Goal: Ask a question

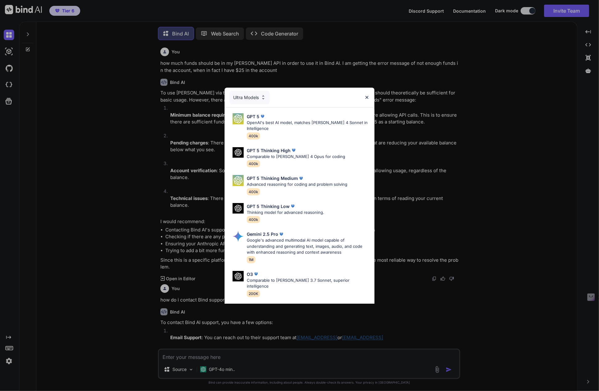
scroll to position [112, 0]
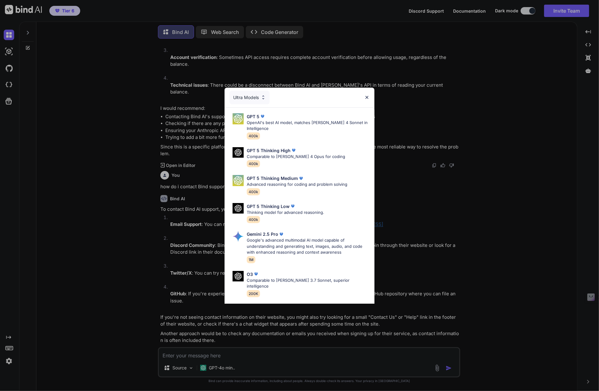
click at [368, 96] on img at bounding box center [366, 97] width 5 height 5
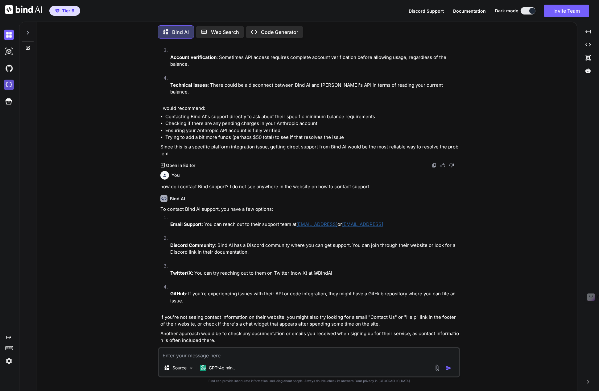
click at [5, 86] on img at bounding box center [9, 85] width 10 height 10
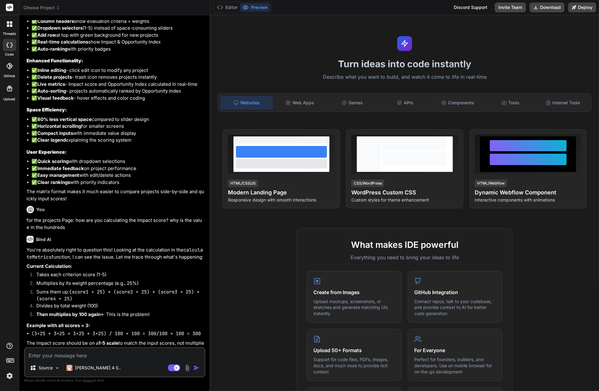
scroll to position [1215, 0]
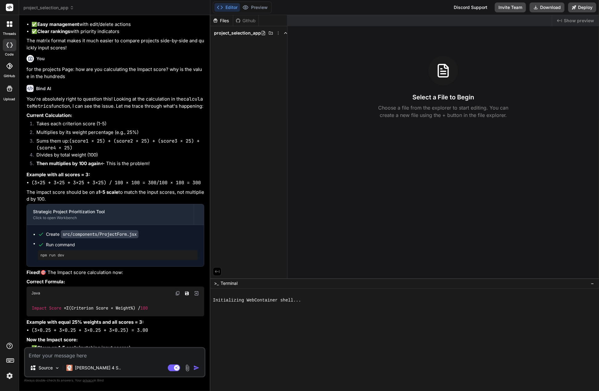
type textarea "x"
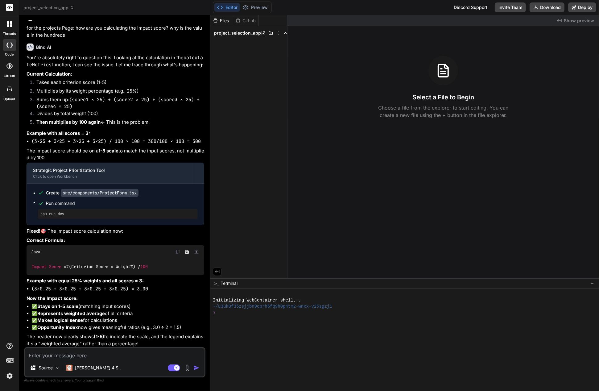
click at [98, 354] on textarea at bounding box center [114, 353] width 179 height 11
click at [56, 356] on textarea at bounding box center [114, 353] width 179 height 11
click at [33, 355] on textarea at bounding box center [114, 353] width 179 height 11
type textarea "s"
type textarea "x"
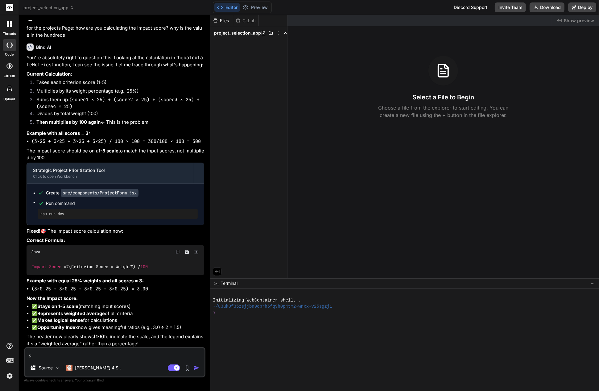
type textarea "sh"
type textarea "x"
type textarea "sho"
type textarea "x"
type textarea "show"
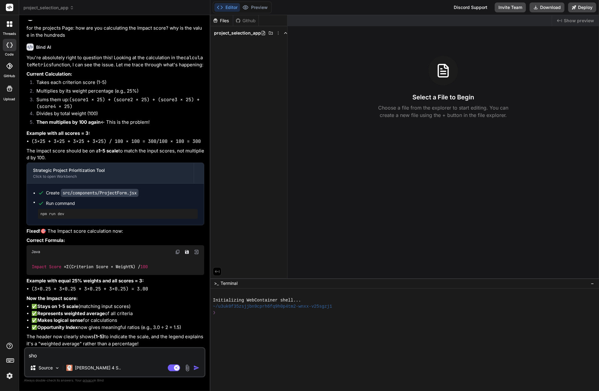
type textarea "x"
type textarea "show"
type textarea "x"
type textarea "show m"
type textarea "x"
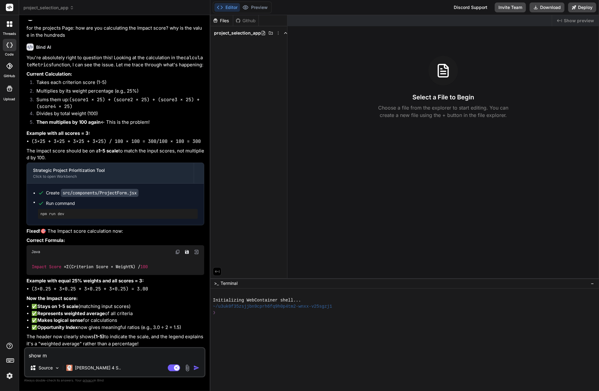
type textarea "show me"
type textarea "x"
type textarea "show me"
type textarea "x"
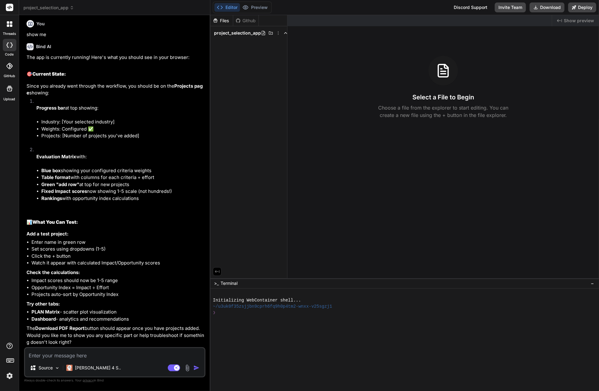
scroll to position [1586, 0]
type textarea "x"
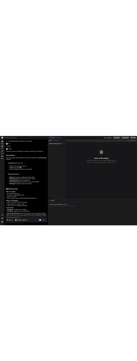
scroll to position [1586, 0]
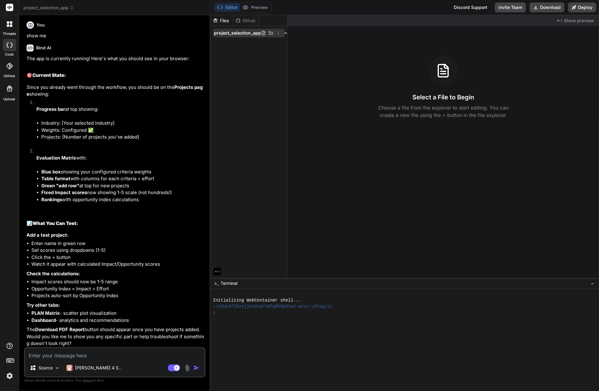
click at [235, 34] on span "project_selection_app" at bounding box center [237, 33] width 47 height 6
click at [236, 31] on span "project_selection_app" at bounding box center [237, 33] width 47 height 6
click at [277, 33] on icon at bounding box center [278, 33] width 5 height 5
click at [252, 32] on div at bounding box center [404, 203] width 389 height 376
click at [252, 32] on span "project_selection_app" at bounding box center [237, 33] width 47 height 6
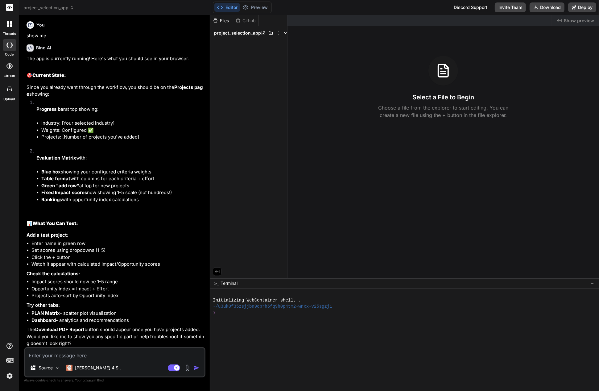
click at [234, 7] on button "Editor" at bounding box center [227, 7] width 26 height 9
click at [234, 32] on span "project_selection_app" at bounding box center [237, 33] width 47 height 6
click at [449, 81] on div at bounding box center [443, 71] width 30 height 30
click at [65, 356] on textarea at bounding box center [114, 353] width 179 height 11
click at [136, 356] on textarea at bounding box center [114, 353] width 179 height 11
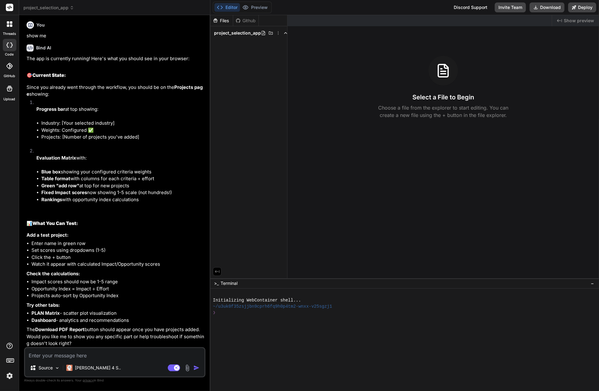
type textarea "t"
type textarea "x"
type textarea "te"
type textarea "x"
type textarea "ter"
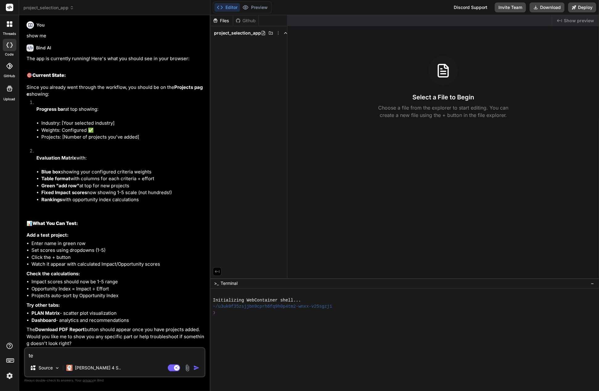
type textarea "x"
type textarea "term"
type textarea "x"
type textarea "termi"
type textarea "x"
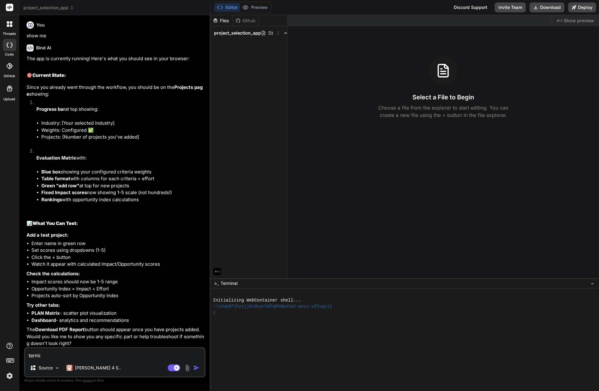
type textarea "termin"
type textarea "x"
type textarea "termina"
type textarea "x"
type textarea "terminal"
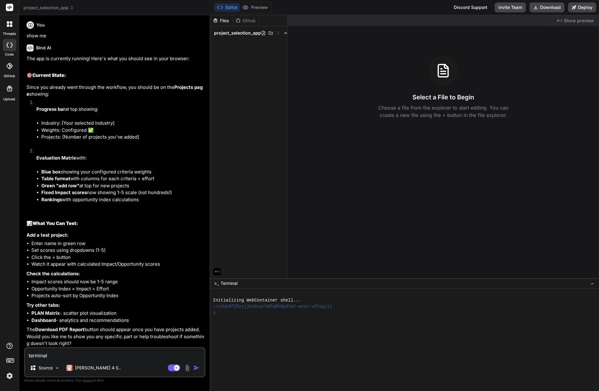
type textarea "x"
type textarea "terminal"
type textarea "x"
type textarea "terminal s"
type textarea "x"
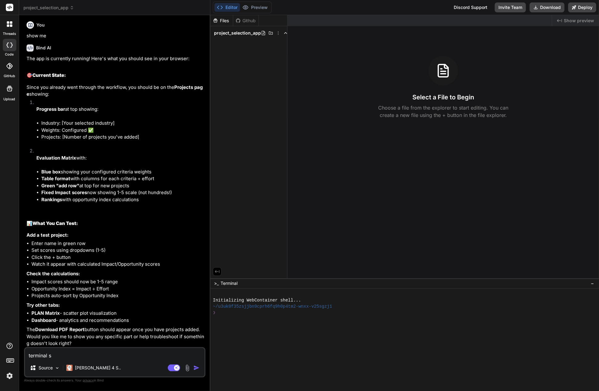
type textarea "terminal sa"
type textarea "x"
type textarea "terminal say"
type textarea "x"
type textarea "terminal says"
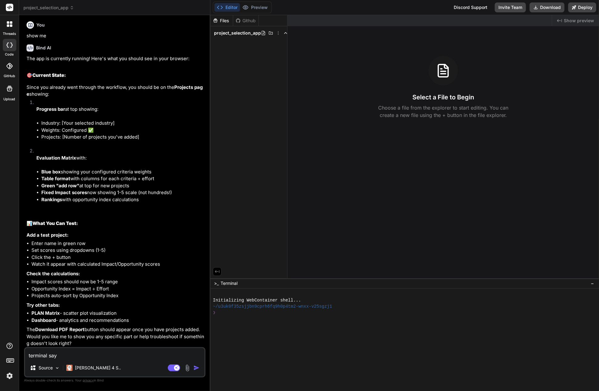
type textarea "x"
type textarea "terminal says"
type textarea "x"
type textarea "terminal says '"
type textarea "x"
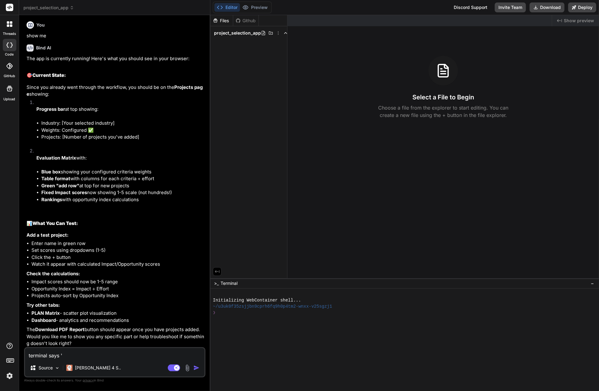
type textarea "terminal says 'I"
type textarea "x"
type textarea "terminal says 'In"
type textarea "x"
type textarea "terminal says 'Ini"
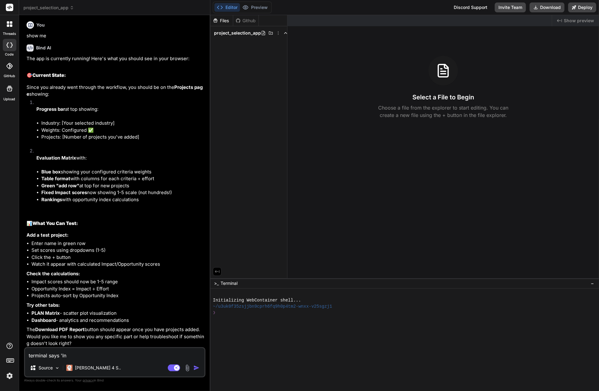
type textarea "x"
type textarea "terminal says 'Init"
type textarea "x"
type textarea "terminal says 'Initi"
type textarea "x"
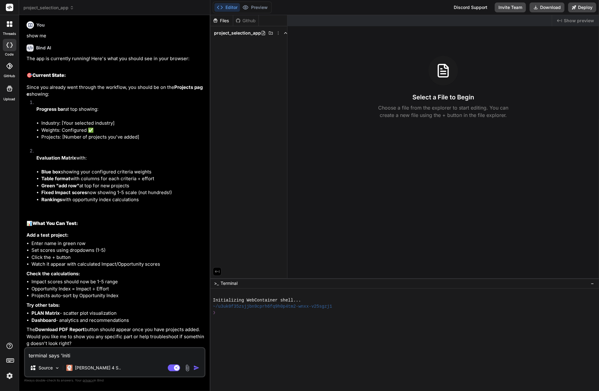
type textarea "terminal says 'Initia"
type textarea "x"
type textarea "terminal says 'Initial"
type textarea "x"
type textarea "terminal says 'Initiali"
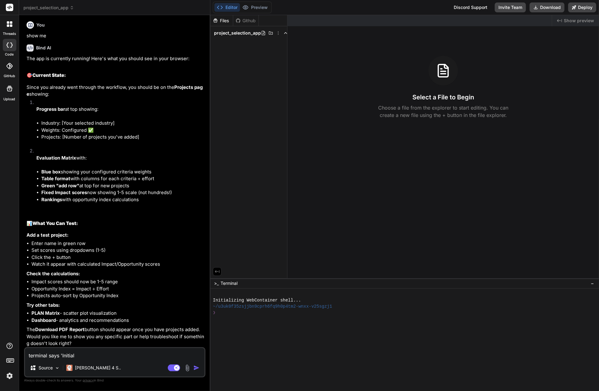
type textarea "x"
type textarea "terminal says 'Initializ"
type textarea "x"
type textarea "terminal says 'Initializi"
type textarea "x"
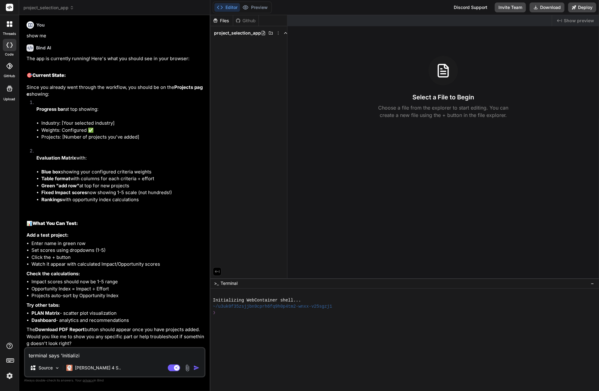
type textarea "terminal says 'Initializin"
type textarea "x"
type textarea "terminal says 'Initializing"
type textarea "x"
type textarea "terminal says 'Initializin"
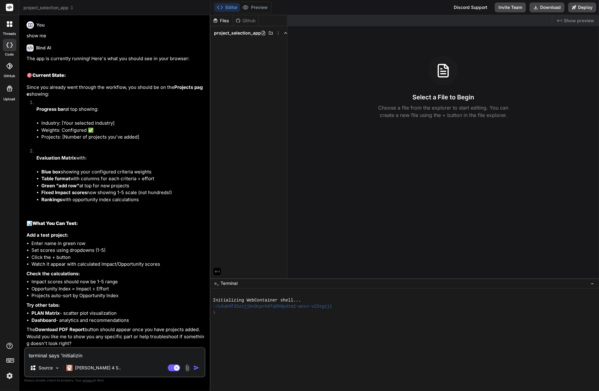
type textarea "x"
type textarea "terminal says 'Initializi"
type textarea "x"
type textarea "terminal says 'Initializ"
type textarea "x"
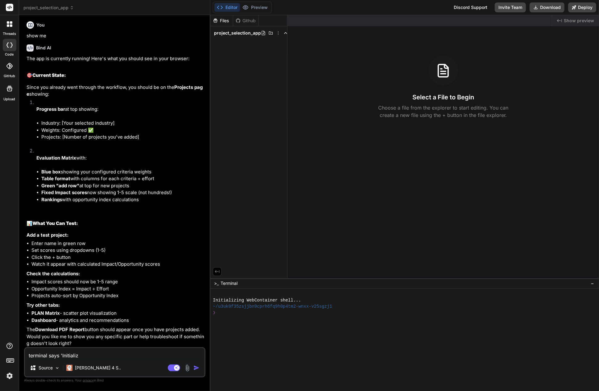
type textarea "terminal says 'Initiali"
type textarea "x"
type textarea "terminal says 'Initial"
type textarea "x"
type textarea "terminal says 'Initia"
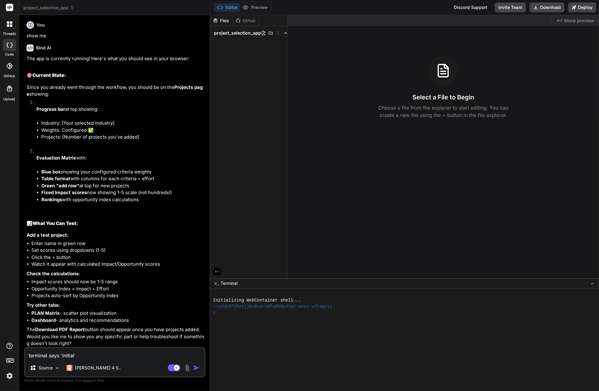
type textarea "x"
type textarea "terminal says 'Initi"
type textarea "x"
type textarea "terminal says 'Init"
type textarea "x"
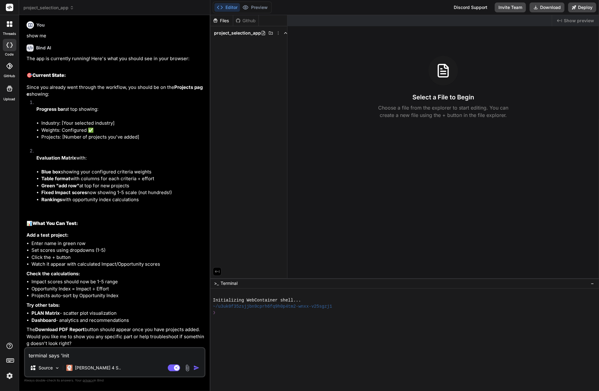
type textarea "terminal says 'Ini"
type textarea "x"
type textarea "terminal says 'In"
type textarea "x"
type textarea "terminal says 'I"
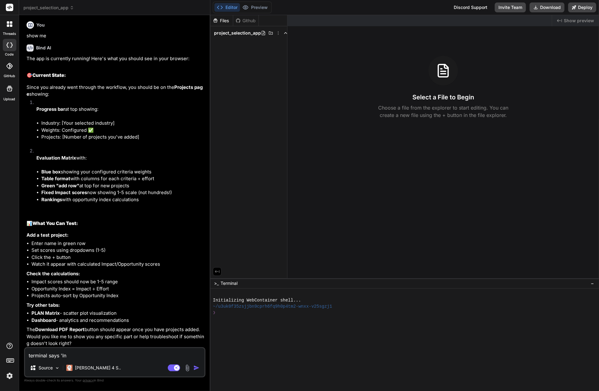
type textarea "x"
type textarea "terminal says '"
type textarea "x"
type textarea "terminal says"
type textarea "x"
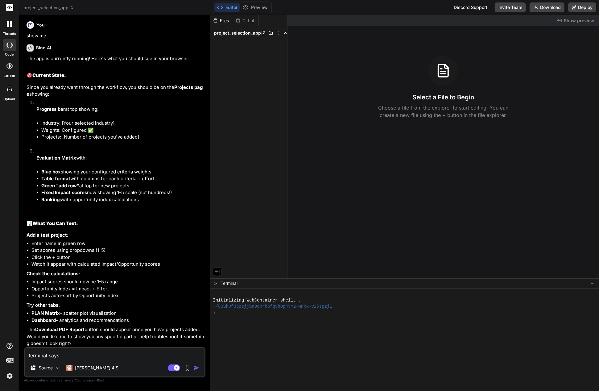
type textarea "terminal says"
type textarea "x"
type textarea "terminal say"
type textarea "x"
type textarea "terminal sa"
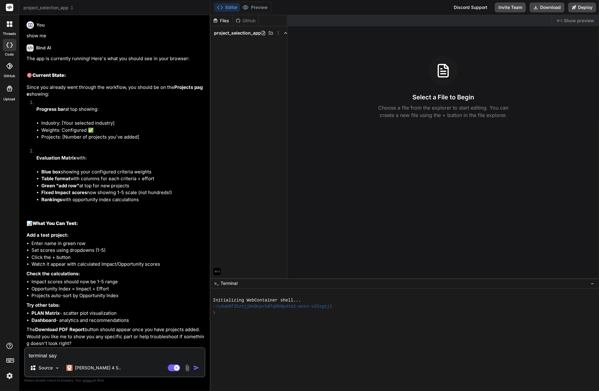
type textarea "x"
type textarea "terminal s"
type textarea "x"
type textarea "terminal"
type textarea "x"
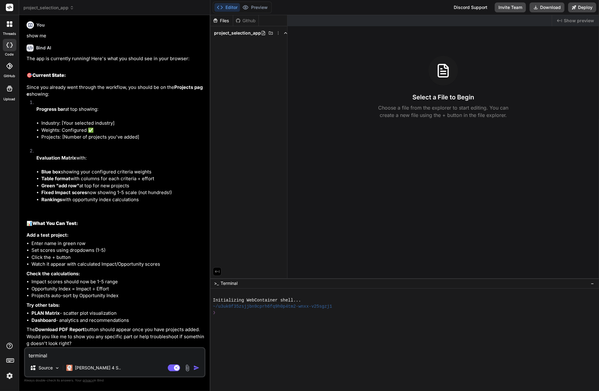
type textarea "terminal"
type textarea "x"
type textarea "termina"
type textarea "x"
type textarea "termin"
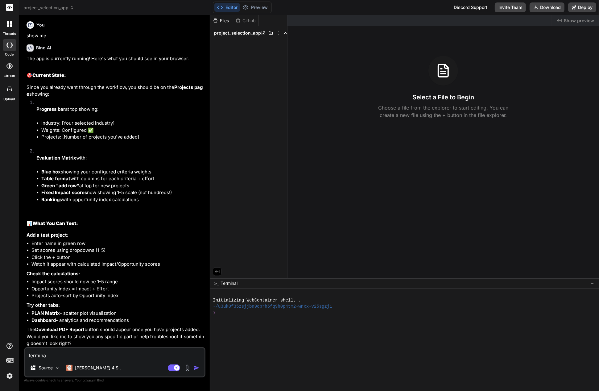
type textarea "x"
type textarea "termi"
type textarea "x"
type textarea "term"
type textarea "x"
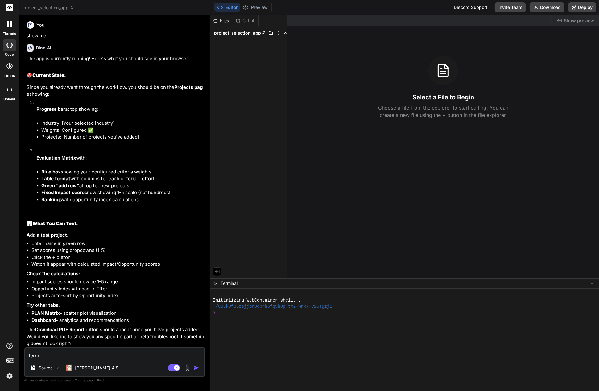
type textarea "ter"
type textarea "x"
type textarea "te"
type textarea "x"
type textarea "t"
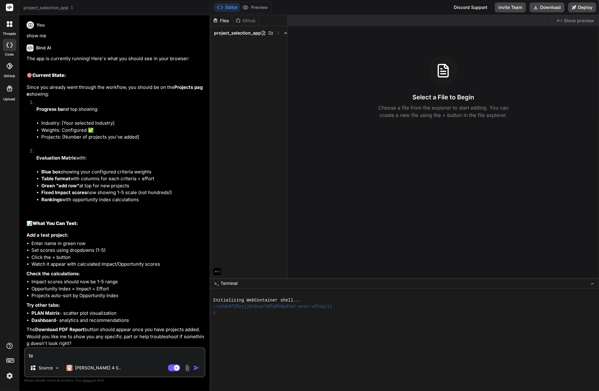
type textarea "x"
click at [569, 21] on span "Show preview" at bounding box center [579, 21] width 30 height 6
click at [222, 21] on div "Files" at bounding box center [221, 21] width 23 height 6
click at [223, 19] on div "Files" at bounding box center [221, 21] width 23 height 6
click at [49, 7] on span "project_selection_app" at bounding box center [48, 8] width 51 height 6
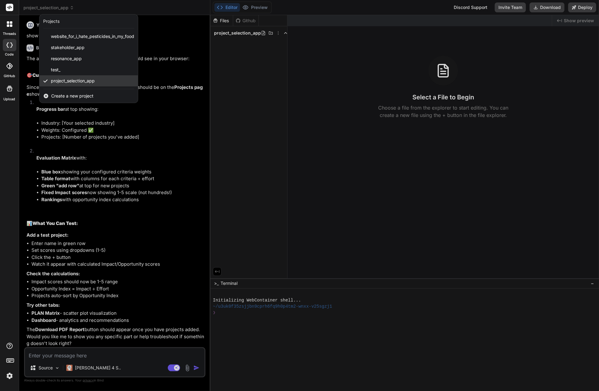
click at [59, 81] on span "project_selection_app" at bounding box center [73, 81] width 44 height 6
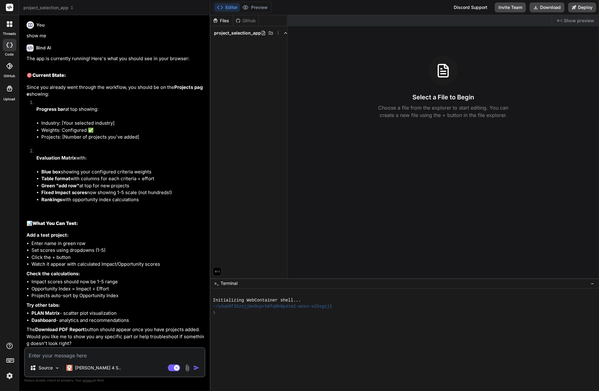
click at [87, 354] on textarea at bounding box center [114, 353] width 179 height 11
click at [54, 351] on textarea at bounding box center [114, 353] width 179 height 11
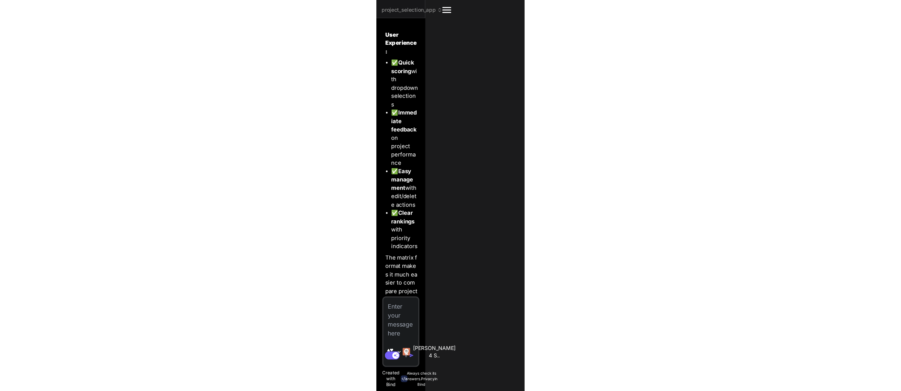
scroll to position [6659, 0]
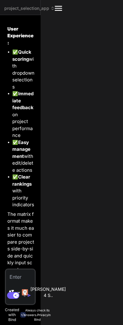
type textarea "x"
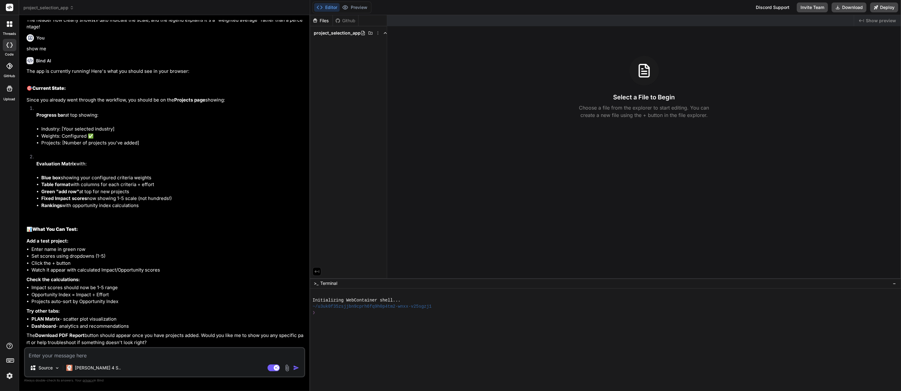
scroll to position [1464, 0]
click at [92, 352] on textarea at bounding box center [164, 353] width 279 height 11
type textarea "n"
type textarea "x"
type textarea "no"
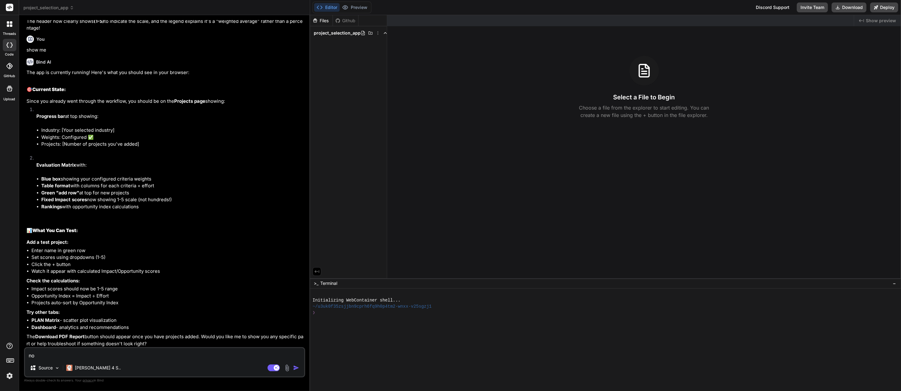
type textarea "x"
type textarea "not"
type textarea "x"
type textarea "noth"
type textarea "x"
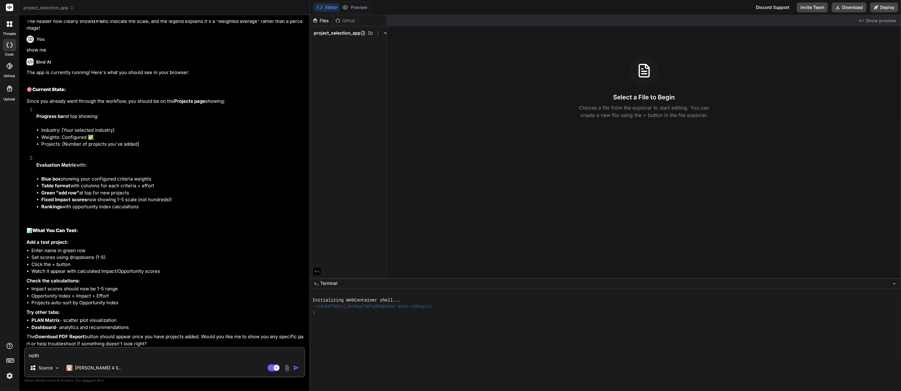
type textarea "nothi"
type textarea "x"
type textarea "nothin"
type textarea "x"
type textarea "nothing"
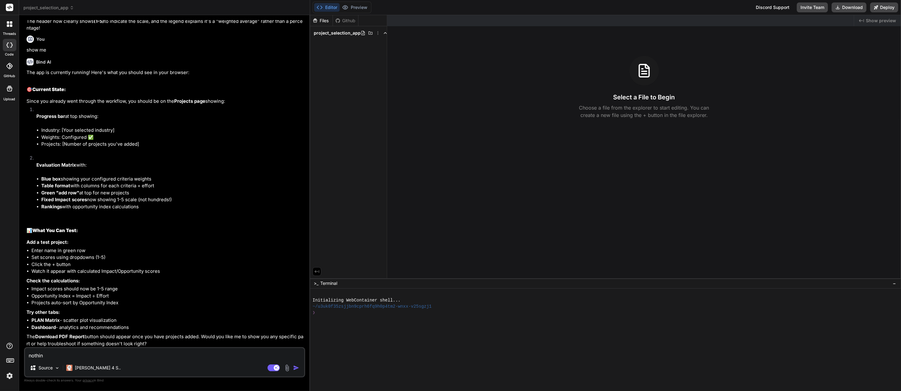
type textarea "x"
type textarea "nothing"
type textarea "x"
type textarea "nothing i"
type textarea "x"
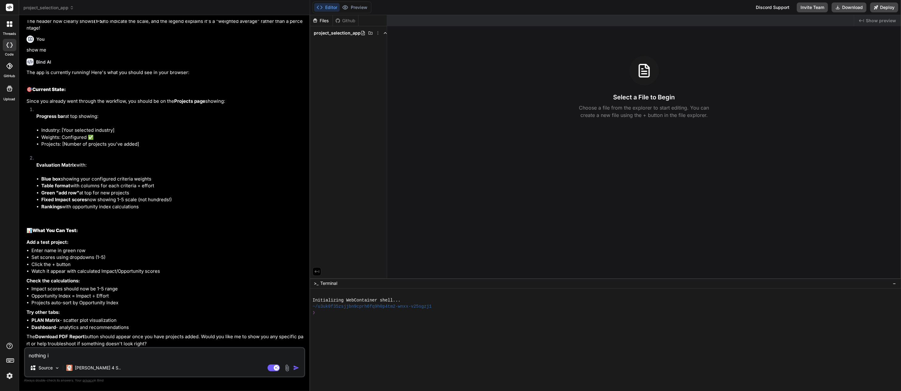
type textarea "nothing is"
type textarea "x"
type textarea "nothing is"
type textarea "x"
type textarea "nothing is h"
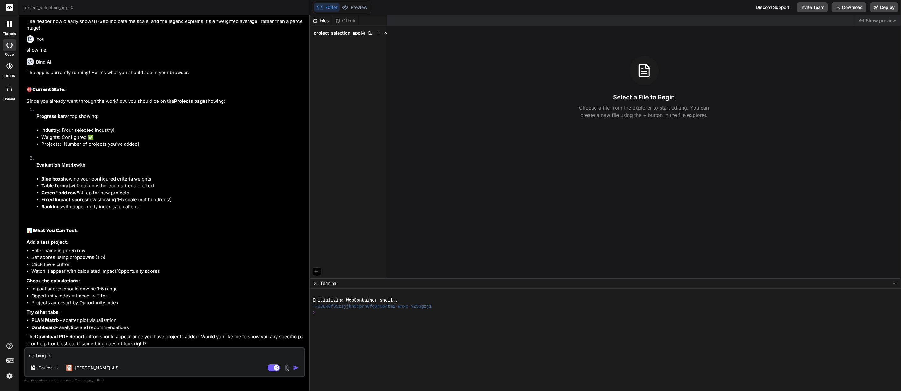
type textarea "x"
type textarea "nothing is ha"
type textarea "x"
type textarea "nothing is hap"
type textarea "x"
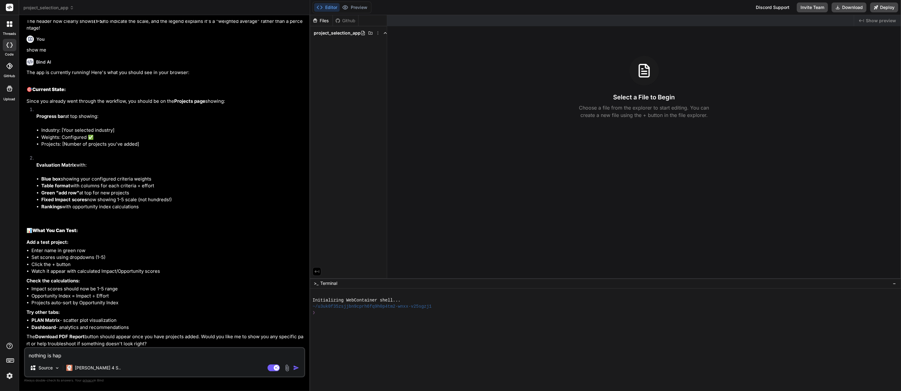
type textarea "nothing is happ"
type textarea "x"
type textarea "nothing is happe"
type textarea "x"
type textarea "nothing is happen"
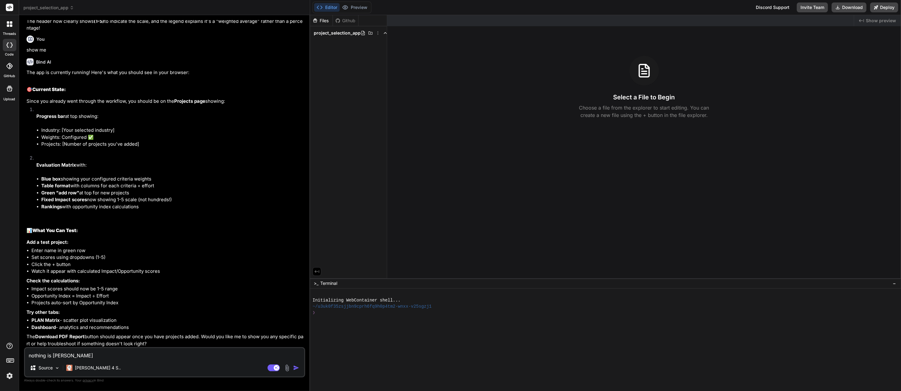
type textarea "x"
type textarea "nothing is happeni"
type textarea "x"
type textarea "nothing is happenin"
type textarea "x"
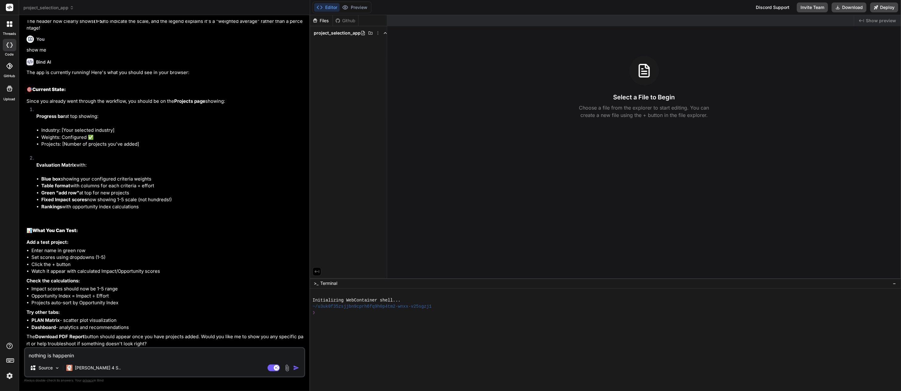
type textarea "nothing is happening"
type textarea "x"
type textarea "nothing is happening"
type textarea "x"
type textarea "nothing is happening a"
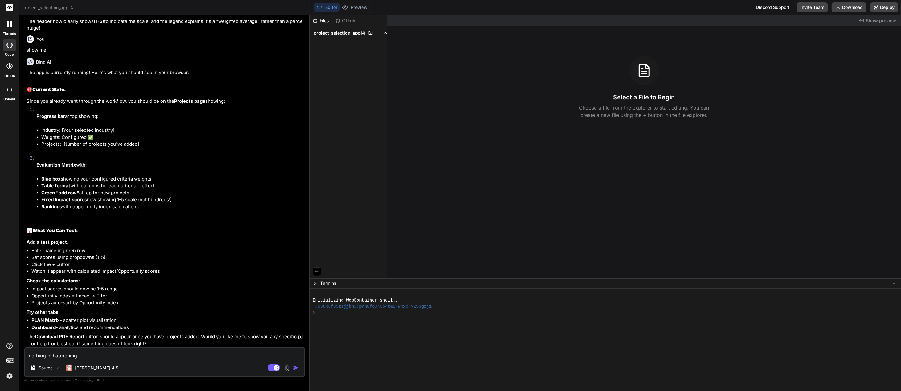
type textarea "x"
type textarea "nothing is happening an"
type textarea "x"
type textarea "nothing is happening and"
type textarea "x"
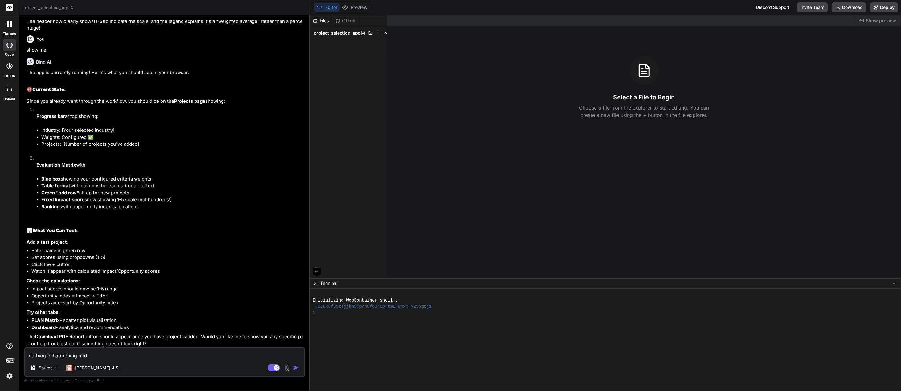
type textarea "nothing is happening and"
type textarea "x"
type textarea "nothing is happening and h"
type textarea "x"
type textarea "nothing is happening and he"
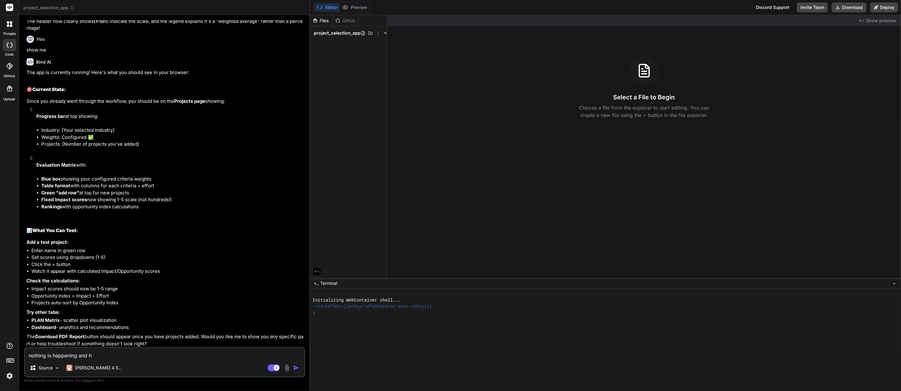
type textarea "x"
type textarea "nothing is happening and her"
type textarea "x"
type textarea "nothing is happening and here"
type textarea "x"
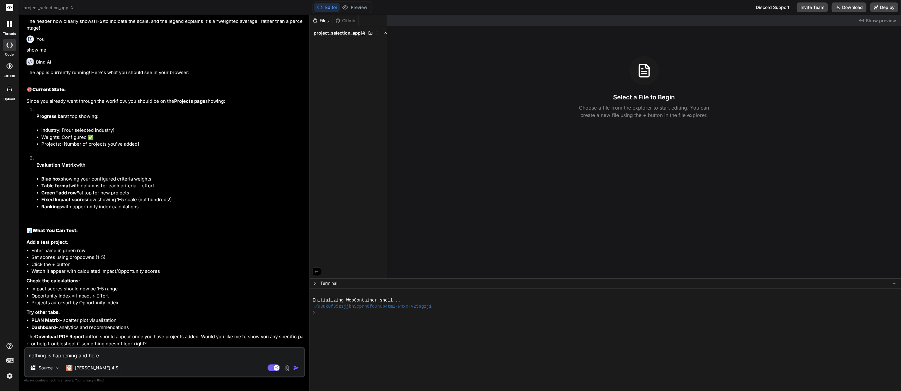
type textarea "nothing is happening and here"
type textarea "x"
type textarea "nothing is happening and here i"
type textarea "x"
type textarea "nothing is happening and here is"
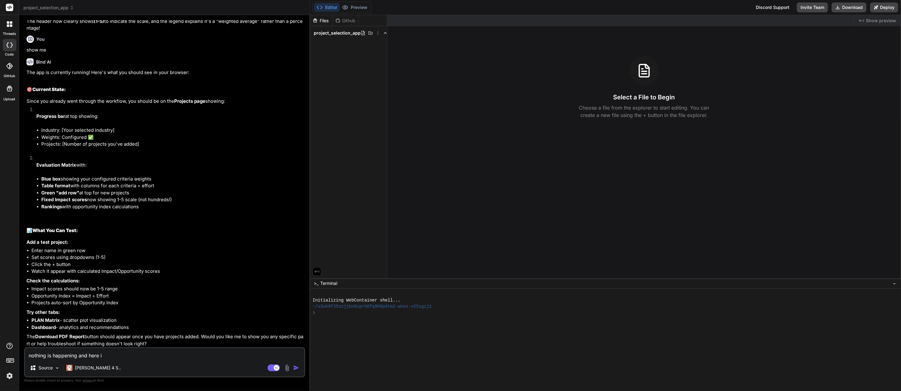
type textarea "x"
type textarea "nothing is happening and here is"
type textarea "x"
type textarea "nothing is happening and here is w"
type textarea "x"
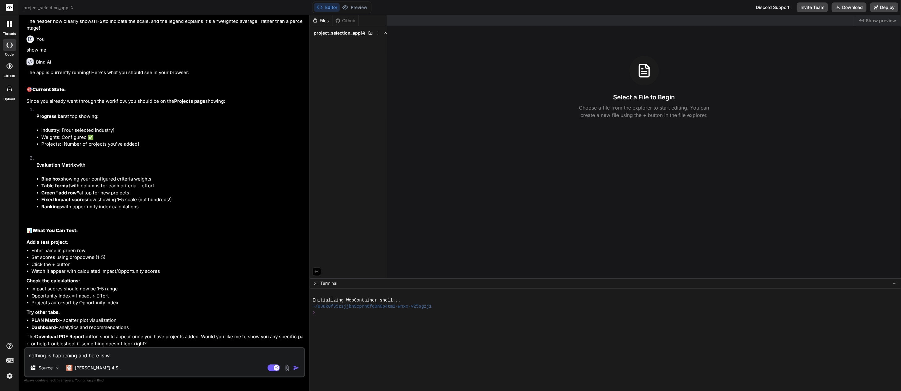
type textarea "nothing is happening and here is wh"
type textarea "x"
type textarea "nothing is happening and here is wha"
type textarea "x"
type textarea "nothing is happening and here is what"
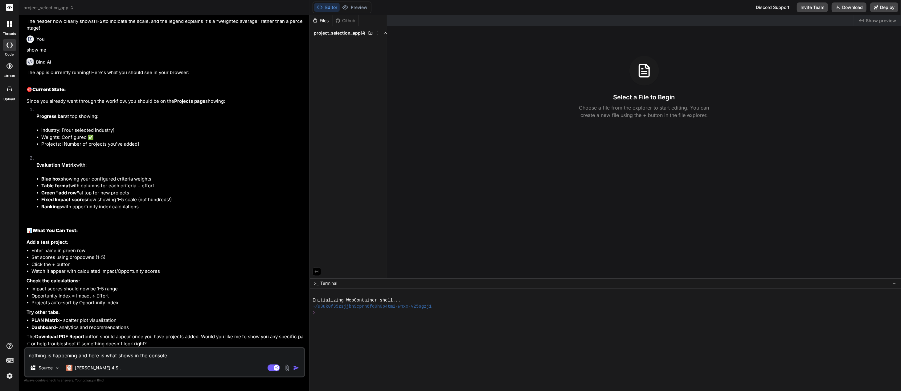
click at [287, 368] on img at bounding box center [287, 367] width 7 height 7
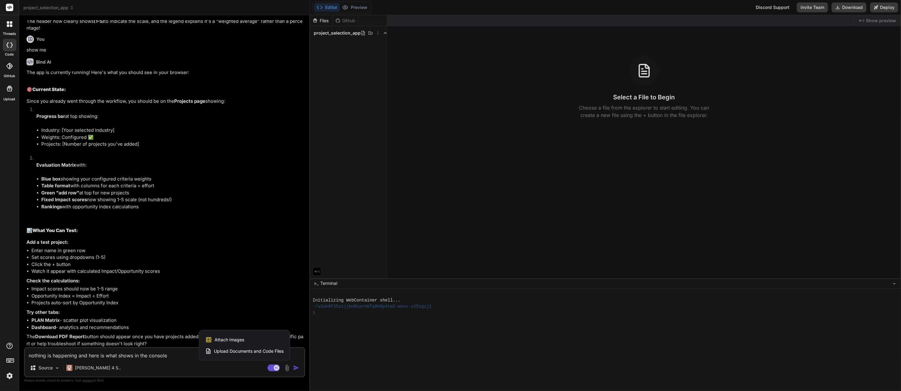
click at [242, 341] on span "Attach Images" at bounding box center [230, 339] width 30 height 6
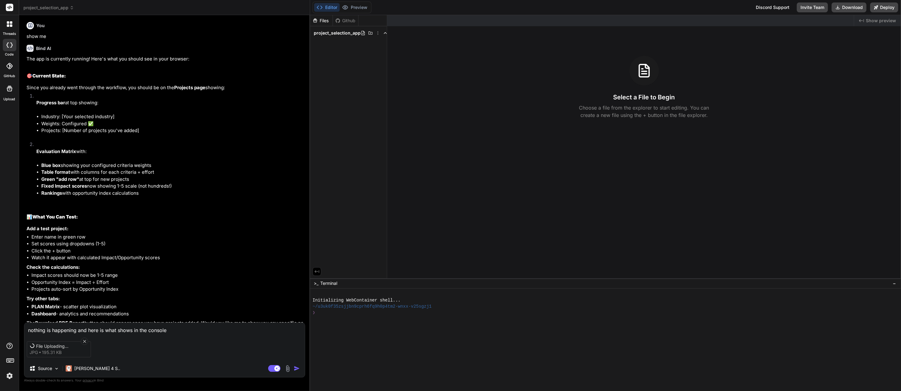
scroll to position [1490, 0]
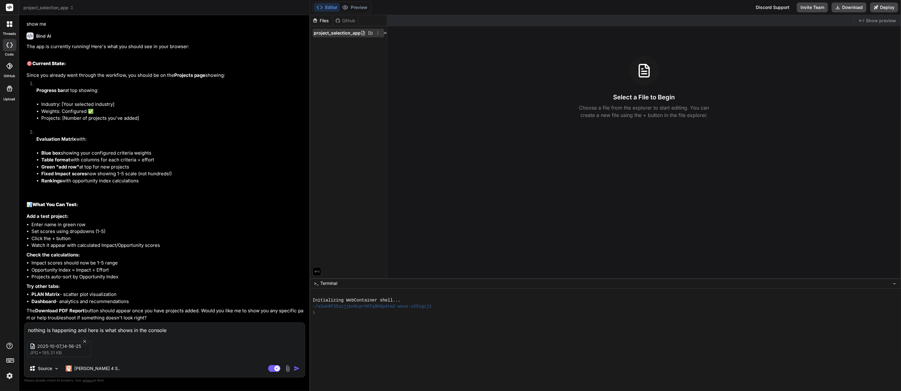
click at [341, 30] on span "project_selection_app" at bounding box center [337, 33] width 47 height 6
click at [297, 367] on img "button" at bounding box center [297, 368] width 6 height 6
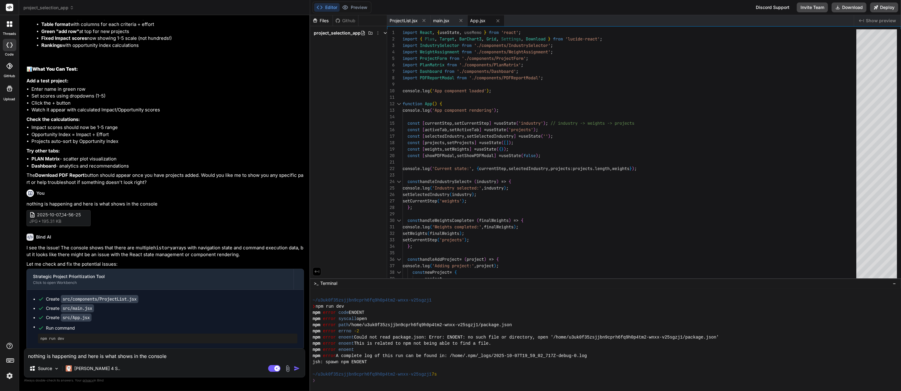
scroll to position [1790, 0]
